Goal: Find specific page/section: Find specific page/section

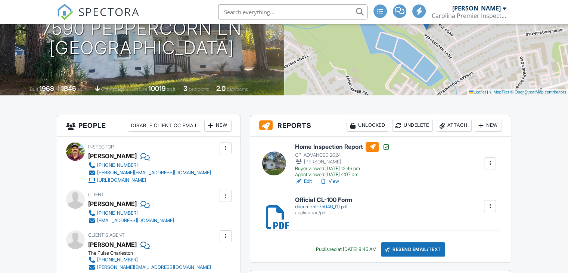
click at [335, 181] on link "View" at bounding box center [329, 181] width 19 height 7
click at [236, 8] on input "text" at bounding box center [292, 11] width 149 height 15
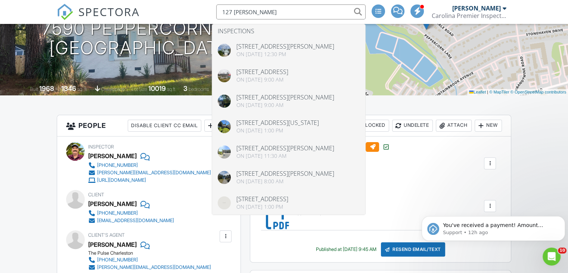
scroll to position [0, 0]
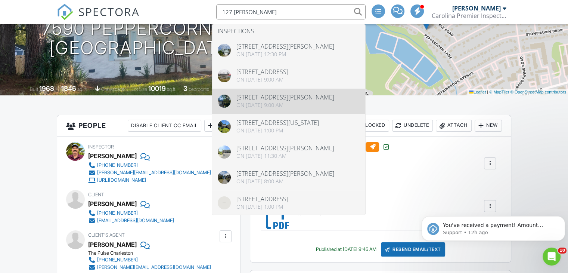
type input "127 mann"
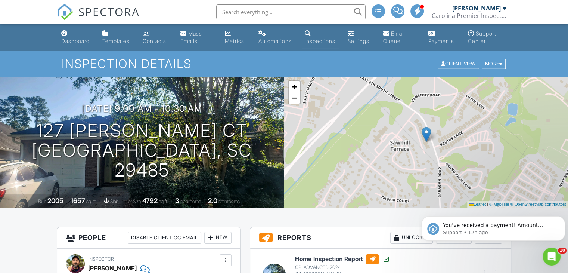
click at [246, 14] on input "text" at bounding box center [290, 11] width 149 height 15
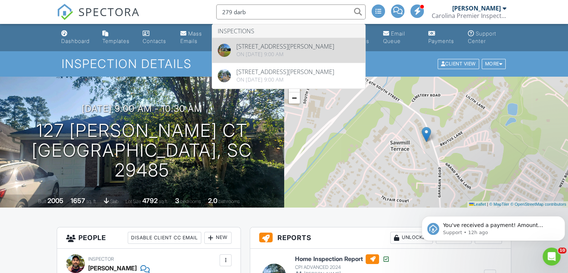
type input "279 darb"
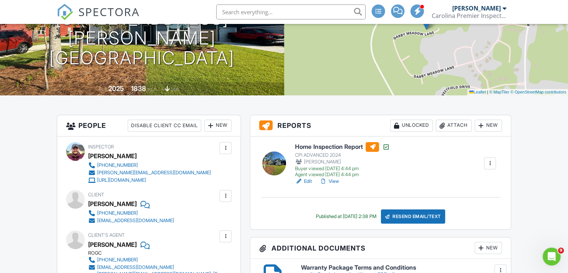
click at [336, 183] on link "View" at bounding box center [329, 181] width 19 height 7
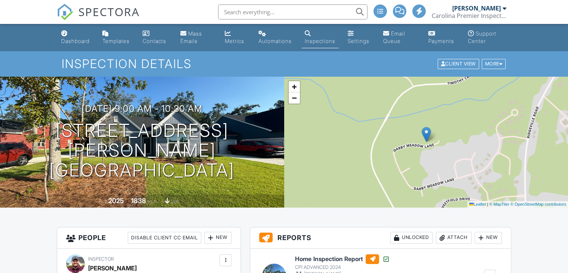
click at [284, 15] on input "text" at bounding box center [292, 11] width 149 height 15
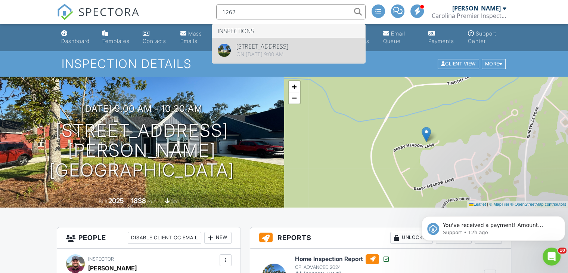
type input "1262"
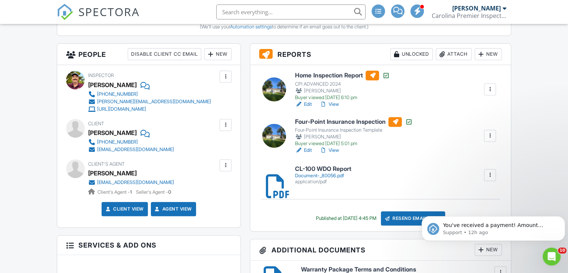
click at [331, 105] on link "View" at bounding box center [329, 104] width 19 height 7
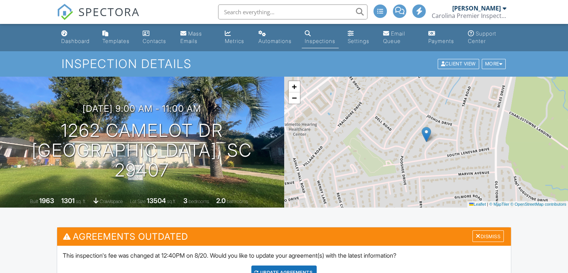
click at [243, 14] on input "text" at bounding box center [292, 11] width 149 height 15
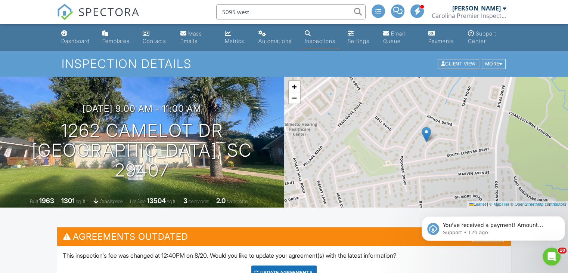
click at [256, 14] on input "5095 west" at bounding box center [290, 11] width 149 height 15
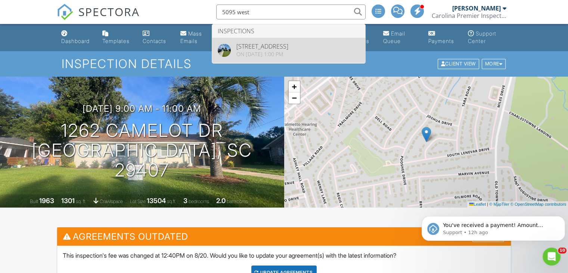
type input "5095 west"
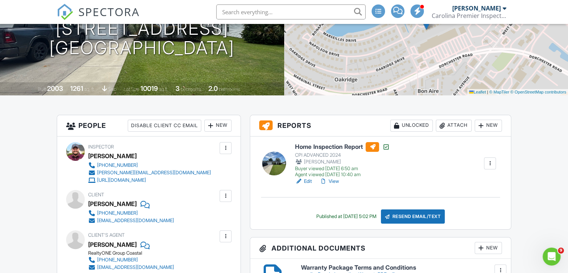
click at [337, 181] on link "View" at bounding box center [329, 181] width 19 height 7
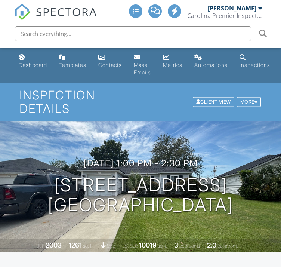
click at [67, 33] on input "text" at bounding box center [133, 33] width 236 height 15
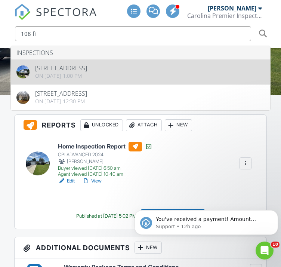
type input "108 fi"
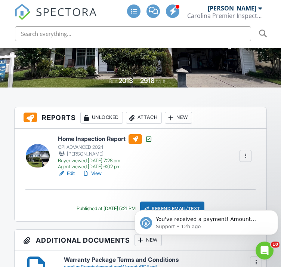
scroll to position [149, 0]
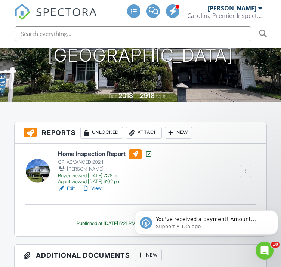
click at [95, 189] on link "View" at bounding box center [91, 188] width 19 height 7
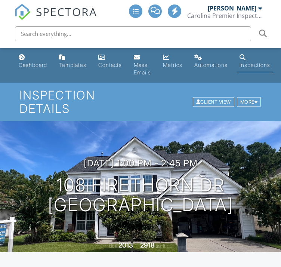
click at [81, 32] on input "text" at bounding box center [133, 33] width 236 height 15
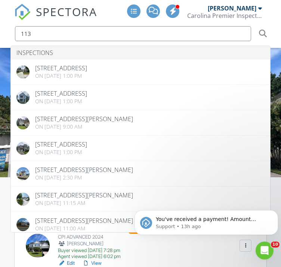
type input "113"
